Goal: Information Seeking & Learning: Understand process/instructions

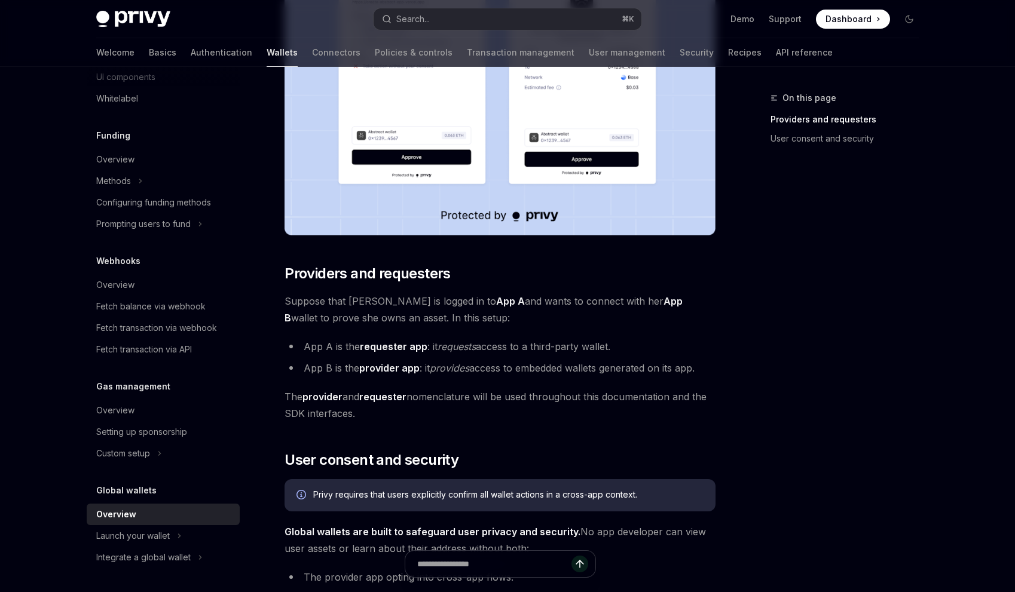
scroll to position [330, 0]
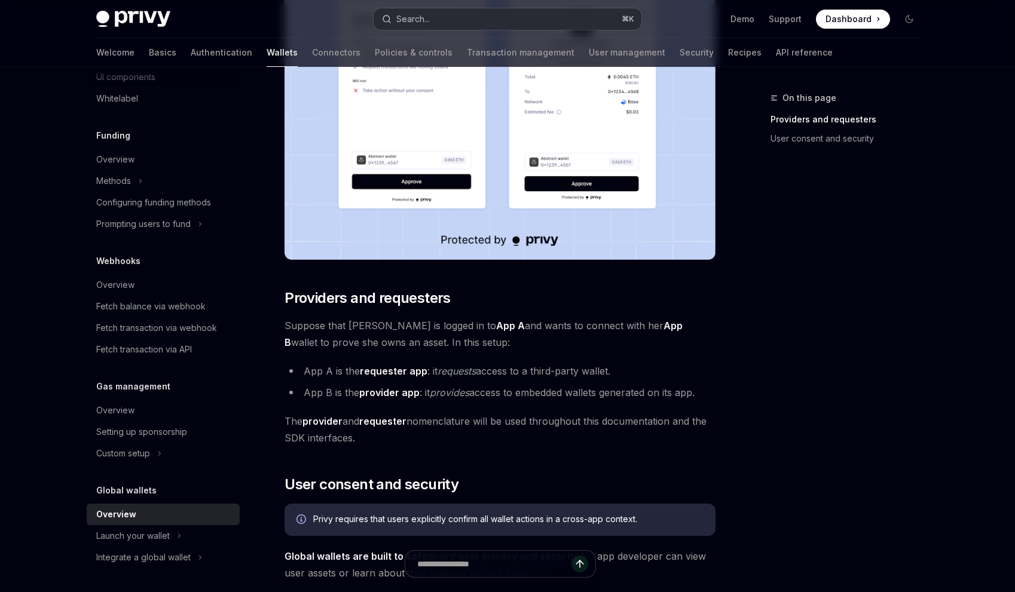
click at [446, 22] on button "Search... ⌘ K" at bounding box center [507, 19] width 268 height 22
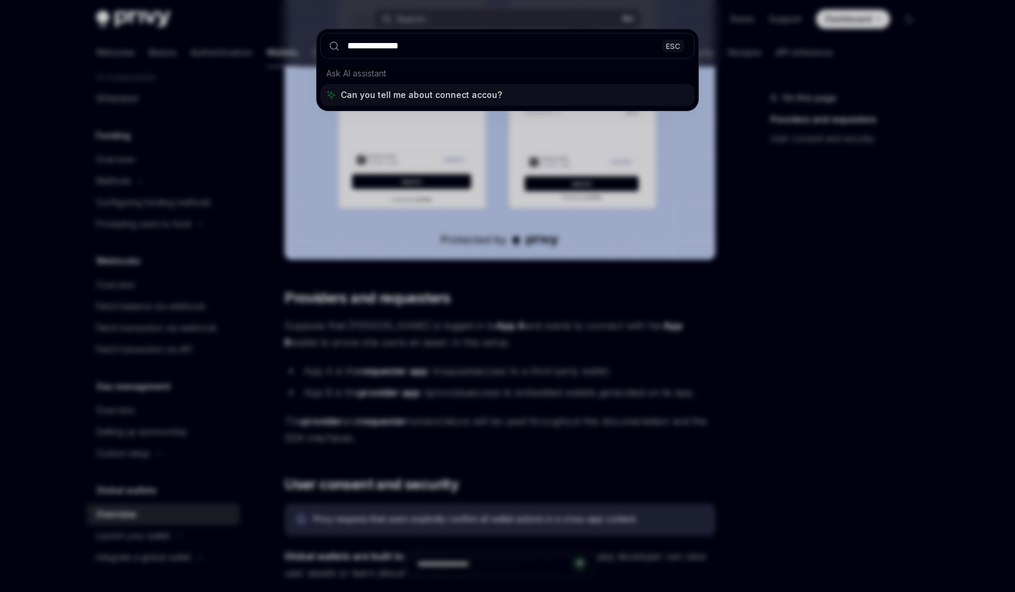
type input "**********"
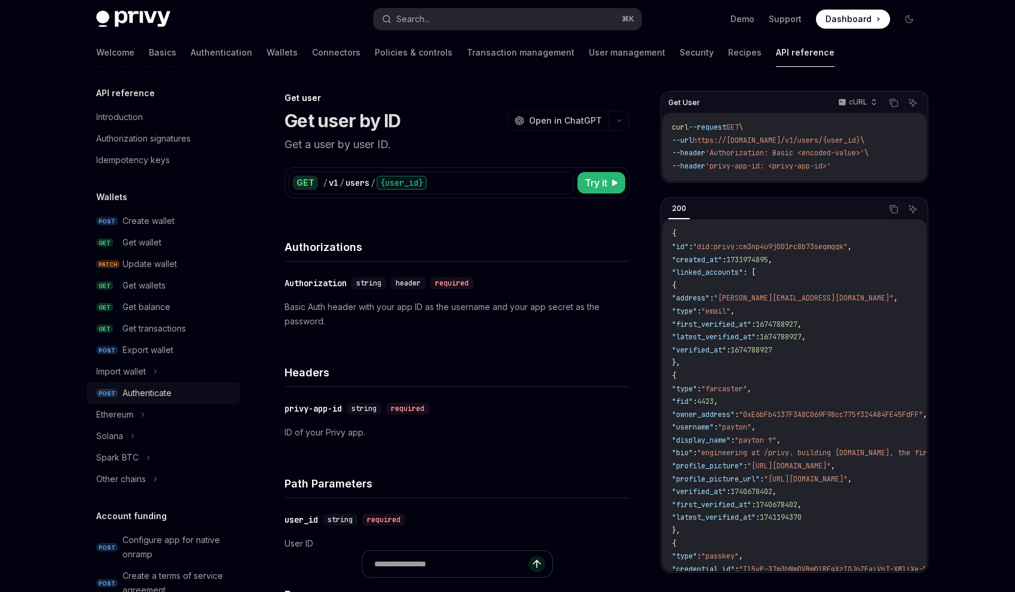
click at [163, 399] on div "Authenticate" at bounding box center [146, 393] width 49 height 14
type textarea "*"
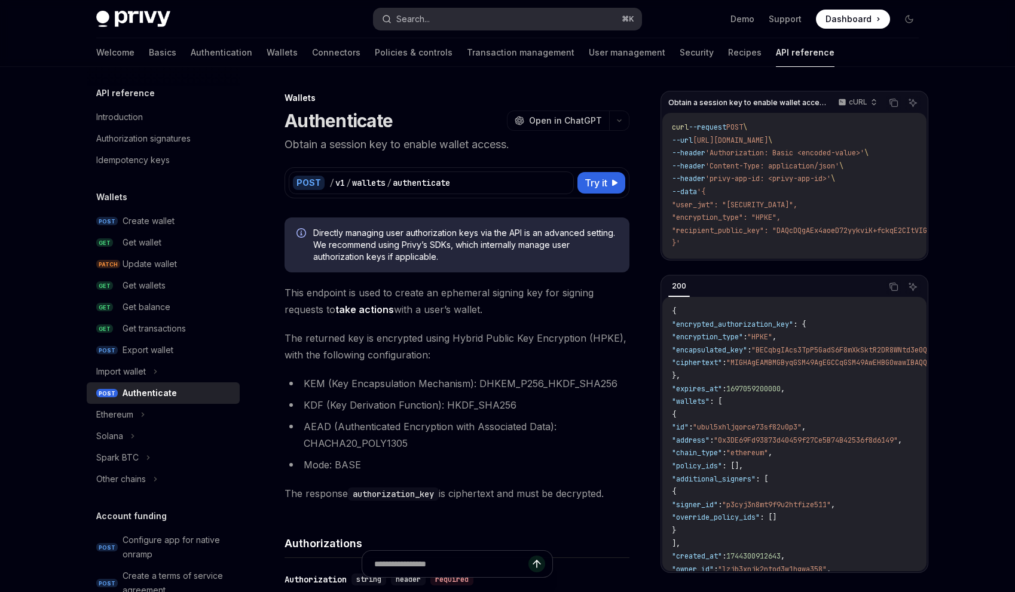
click at [440, 20] on button "Search... ⌘ K" at bounding box center [507, 19] width 268 height 22
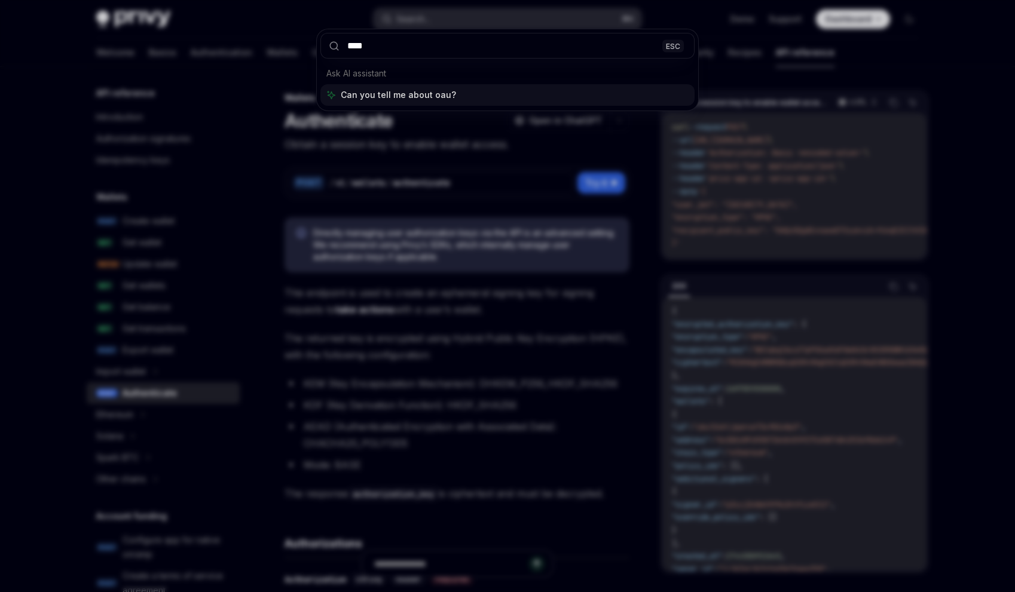
type input "*****"
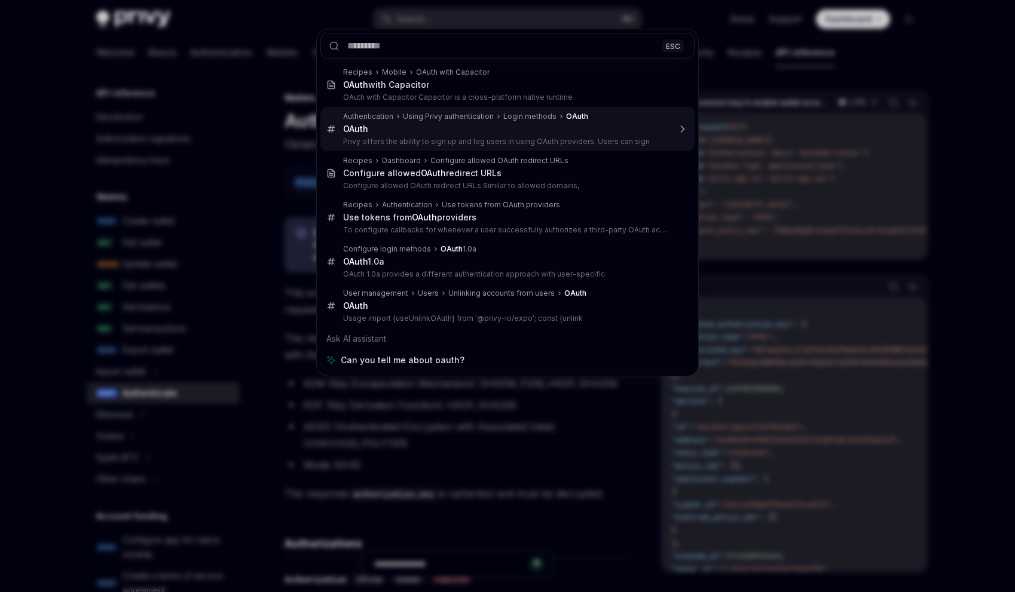
type textarea "*"
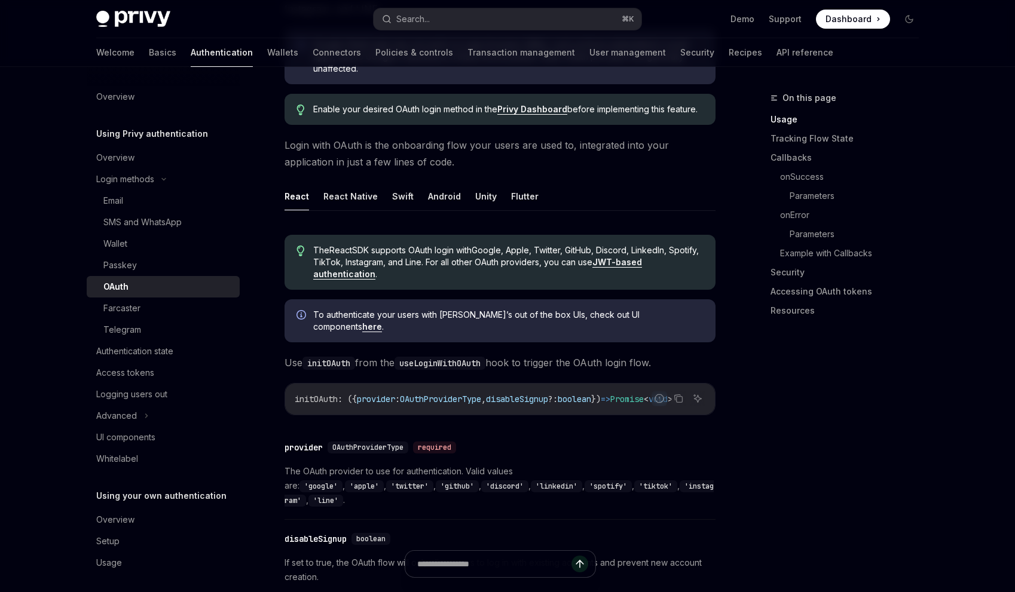
scroll to position [463, 0]
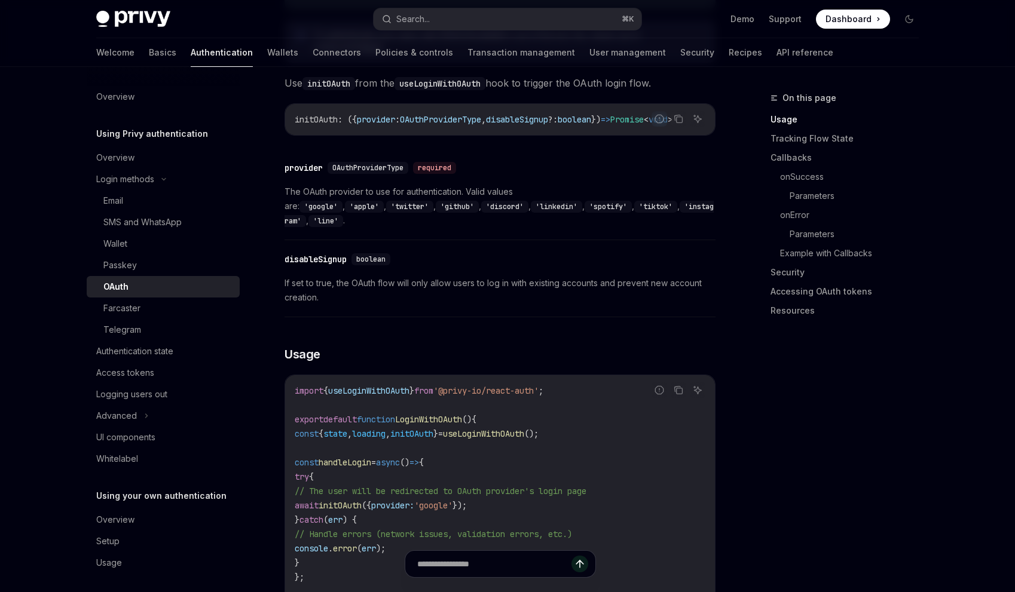
click at [384, 163] on span "OAuthProviderType" at bounding box center [367, 168] width 71 height 10
click at [299, 165] on div "provider" at bounding box center [303, 168] width 38 height 12
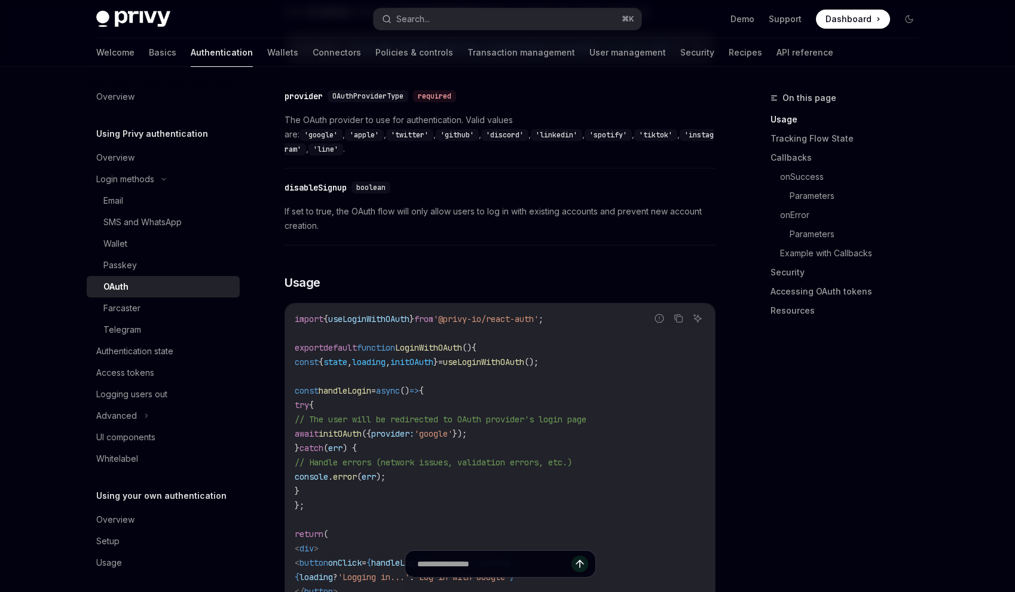
scroll to position [539, 0]
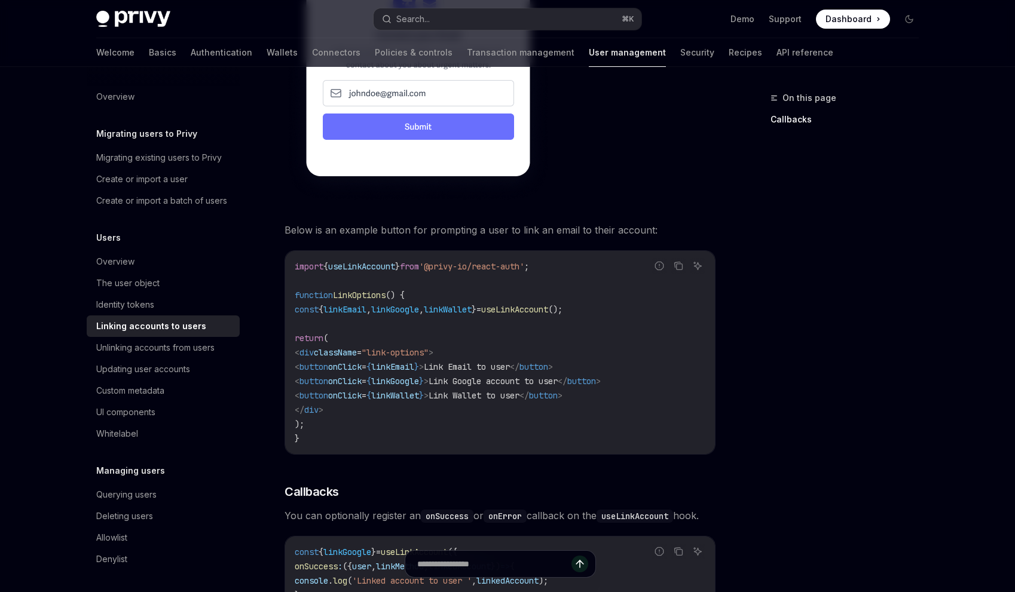
scroll to position [942, 0]
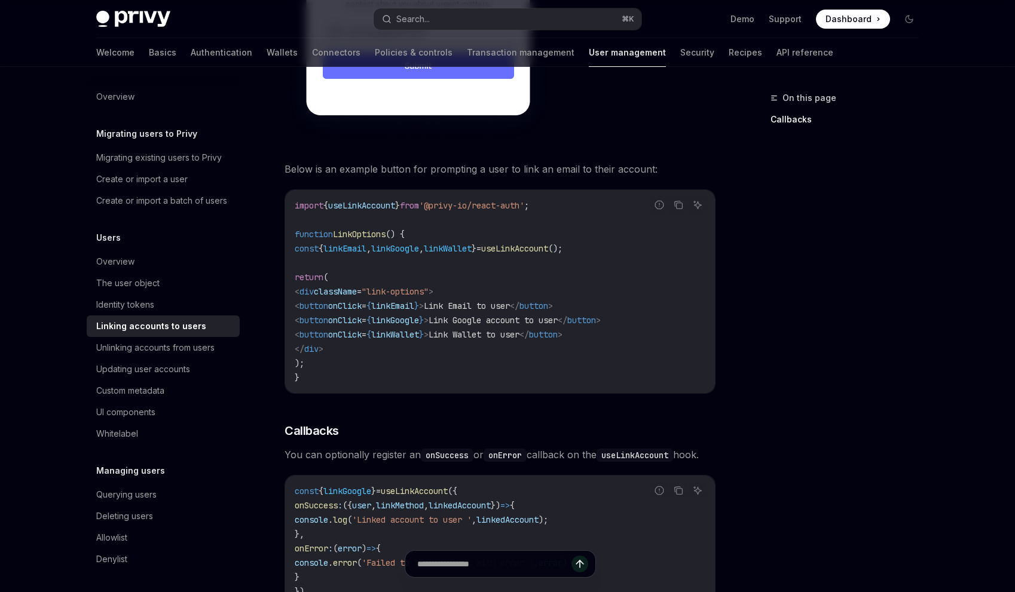
click at [548, 243] on span "useLinkAccount" at bounding box center [514, 248] width 67 height 11
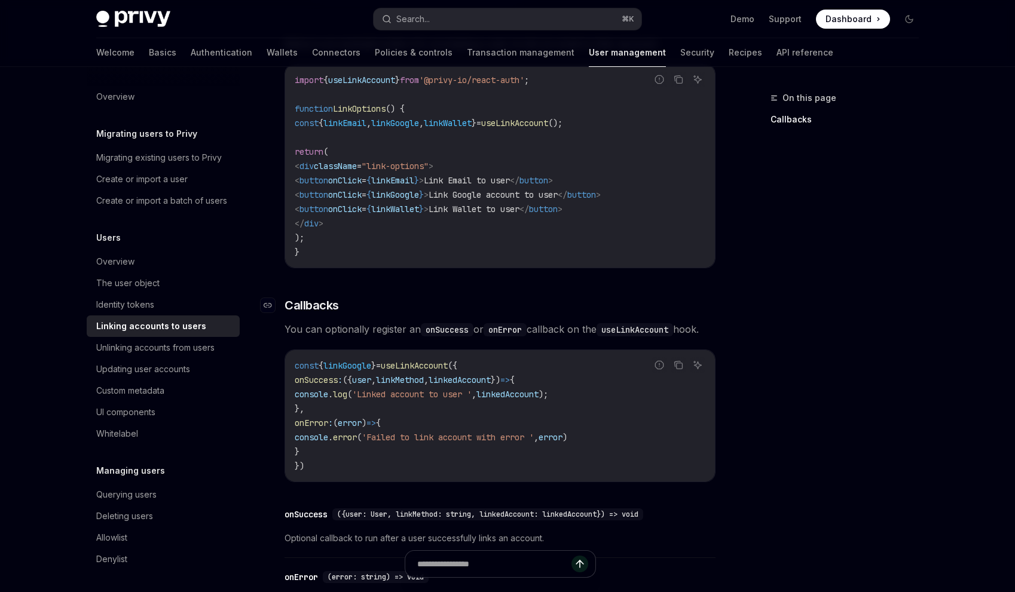
scroll to position [1069, 0]
